Goal: Information Seeking & Learning: Learn about a topic

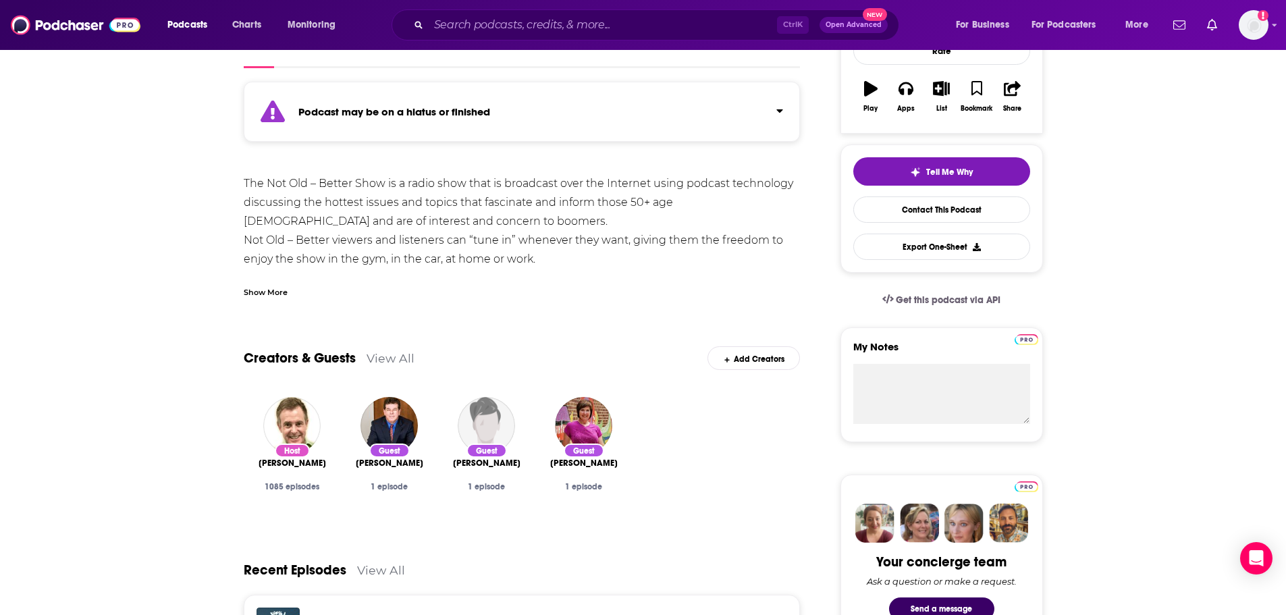
scroll to position [130, 0]
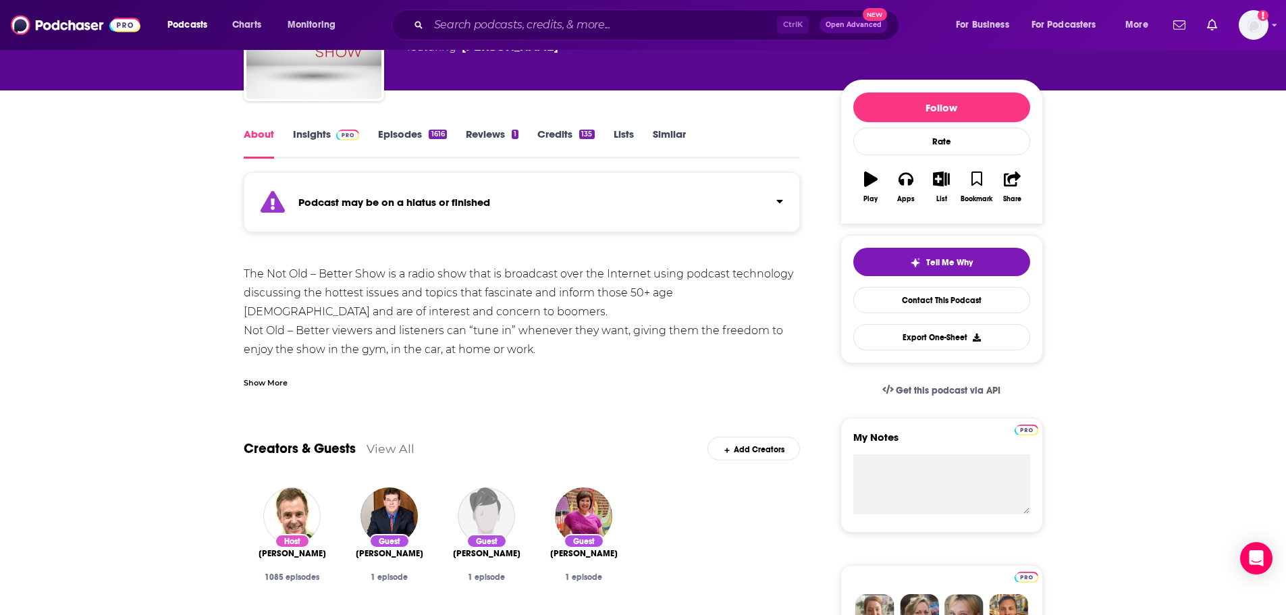
click at [261, 384] on div "Show More" at bounding box center [266, 381] width 44 height 13
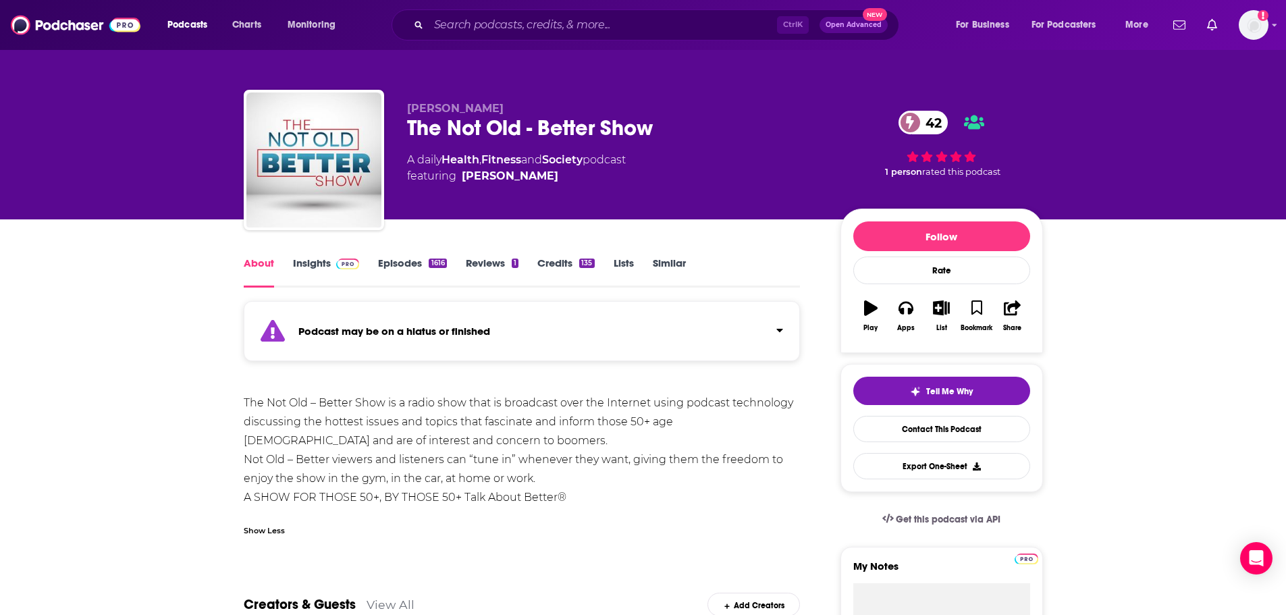
scroll to position [0, 0]
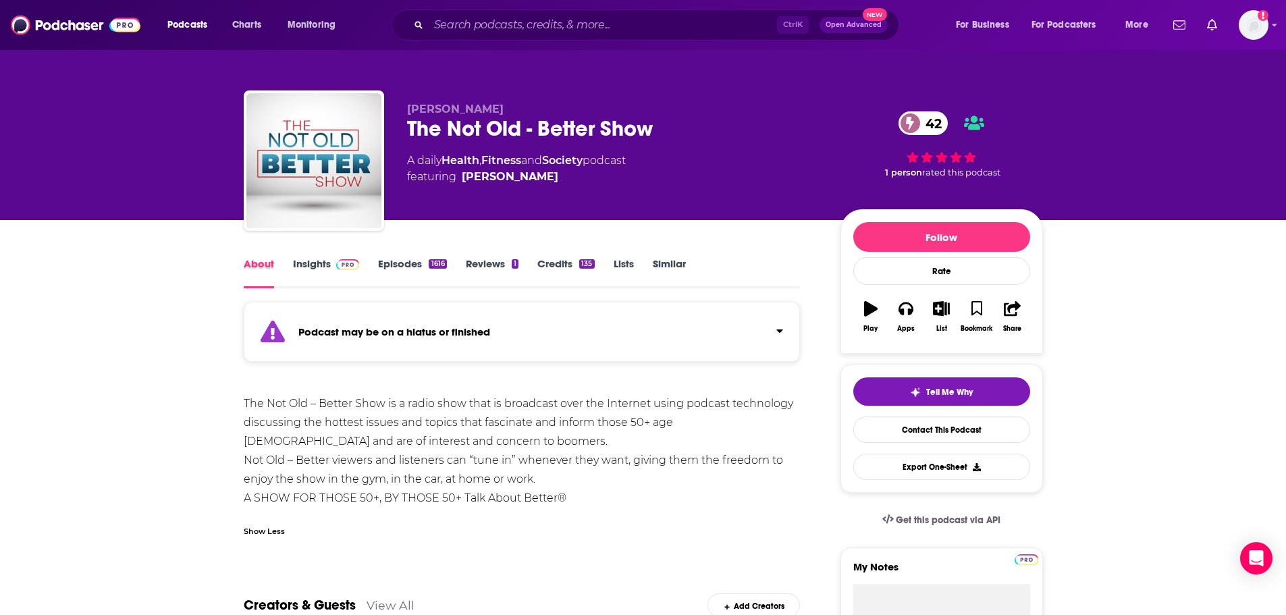
drag, startPoint x: 290, startPoint y: 257, endPoint x: 306, endPoint y: 269, distance: 19.3
click at [294, 260] on div "About Insights Episodes 1616 Reviews 1 Credits 135 Lists Similar" at bounding box center [522, 271] width 557 height 33
click at [306, 269] on link "Insights" at bounding box center [326, 272] width 67 height 31
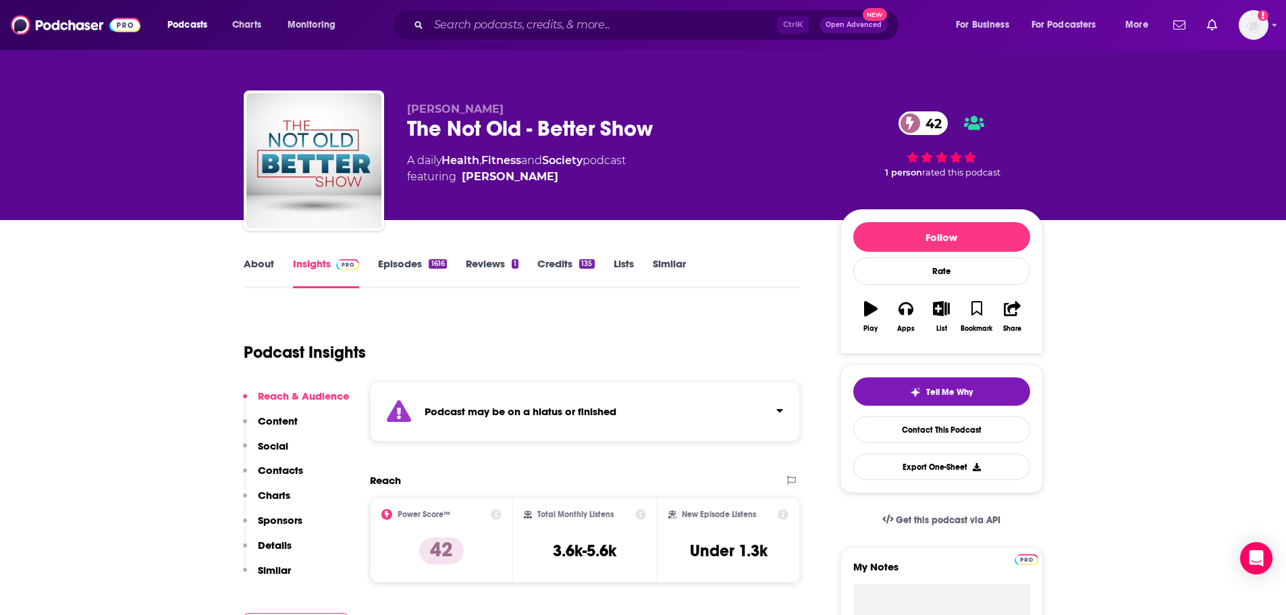
click at [272, 263] on link "About" at bounding box center [259, 272] width 30 height 31
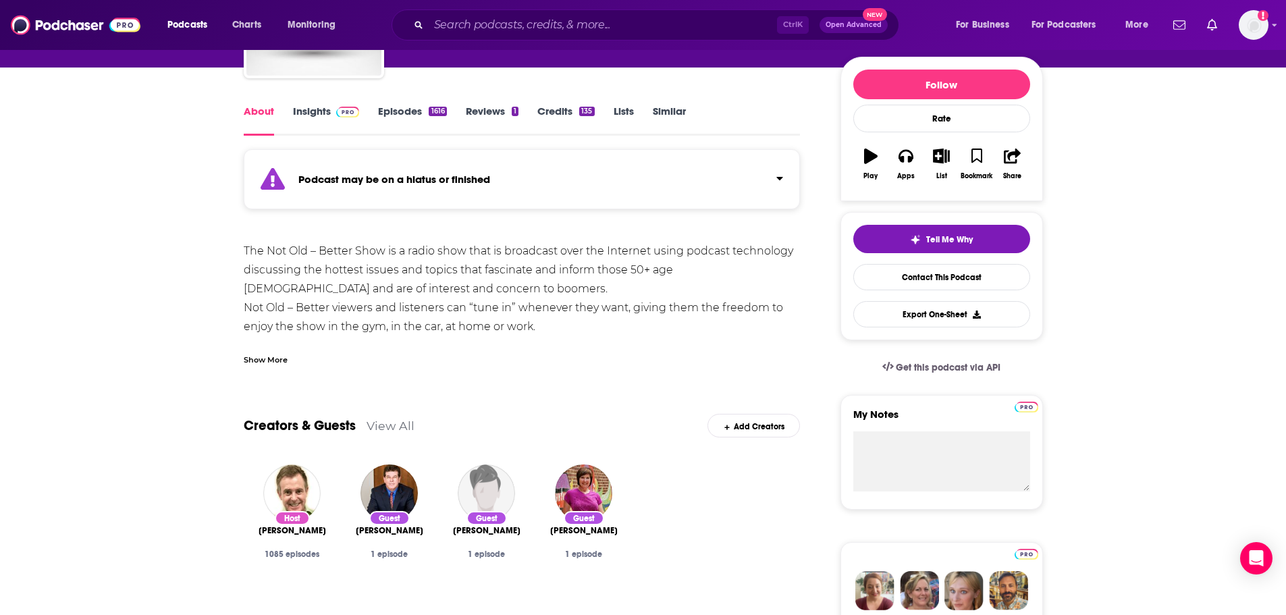
scroll to position [135, 0]
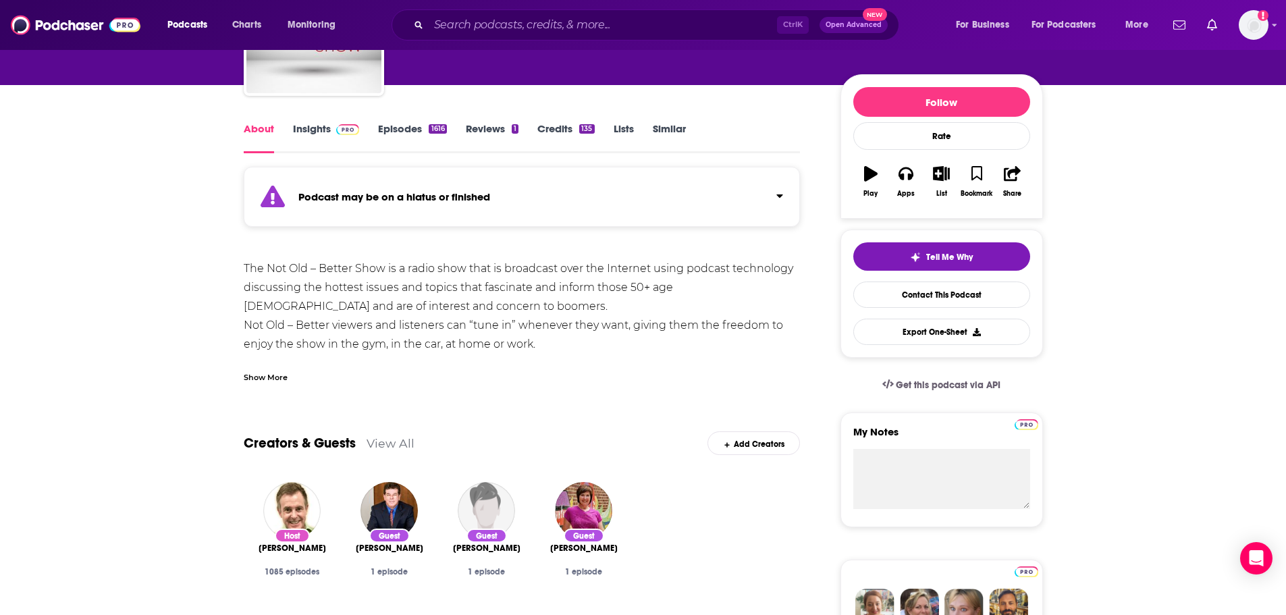
click at [413, 124] on link "Episodes 1616" at bounding box center [412, 137] width 68 height 31
